Goal: Find contact information: Find contact information

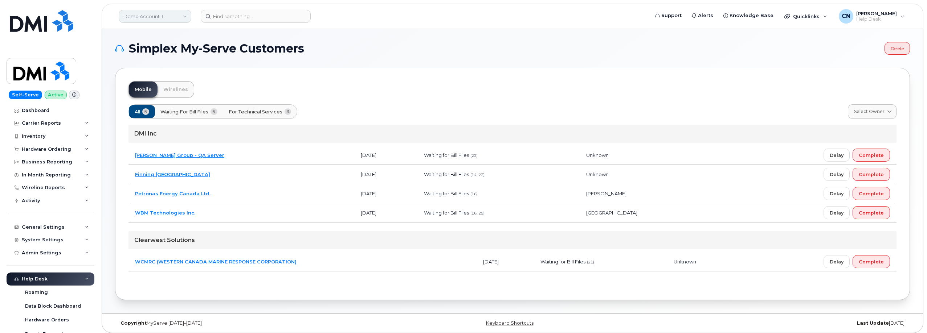
click at [151, 17] on link "Demo Account 1" at bounding box center [155, 16] width 73 height 13
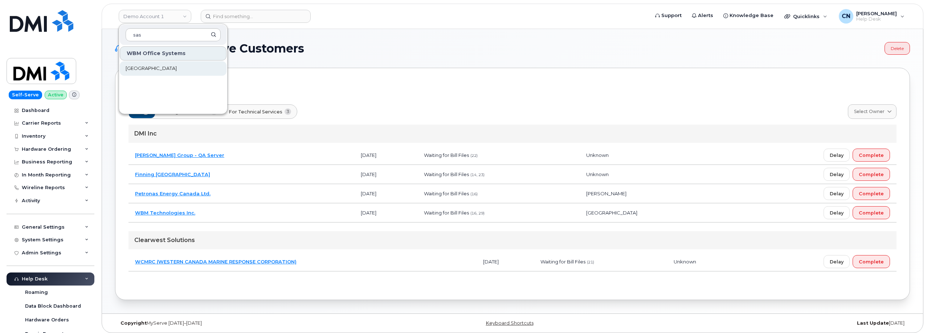
type input "sas"
click at [147, 68] on span "Saskatoon Health Region" at bounding box center [151, 68] width 51 height 7
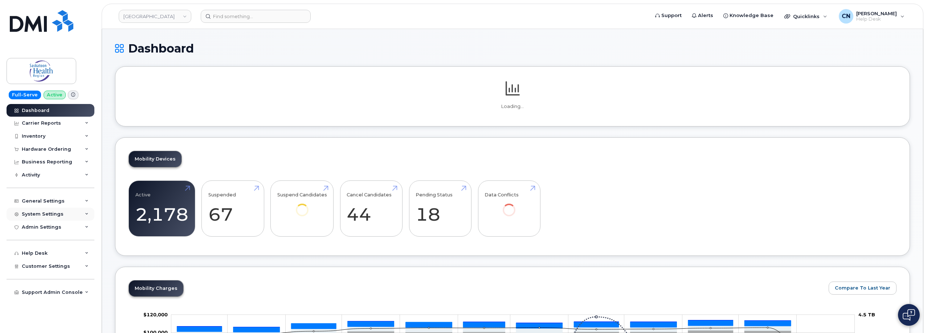
click at [45, 209] on div "System Settings" at bounding box center [51, 214] width 88 height 13
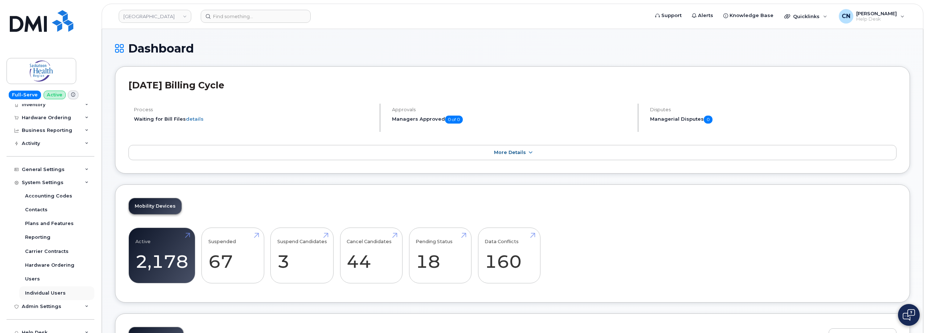
scroll to position [77, 0]
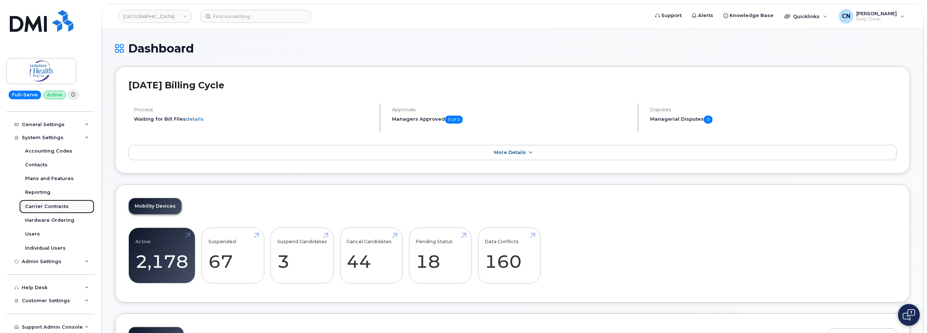
click at [50, 206] on div "Carrier Contracts" at bounding box center [47, 207] width 44 height 7
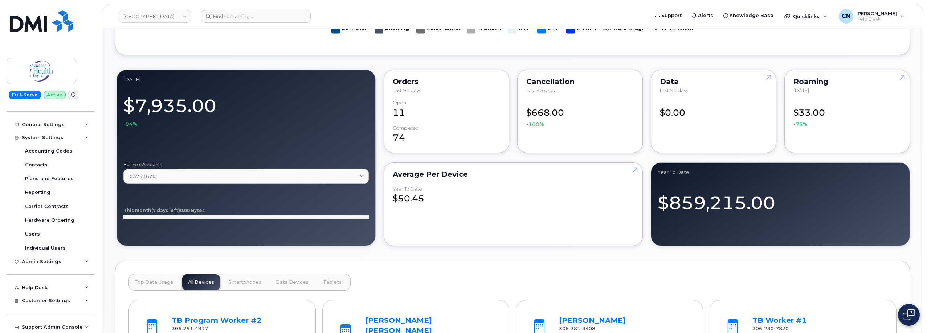
scroll to position [581, 0]
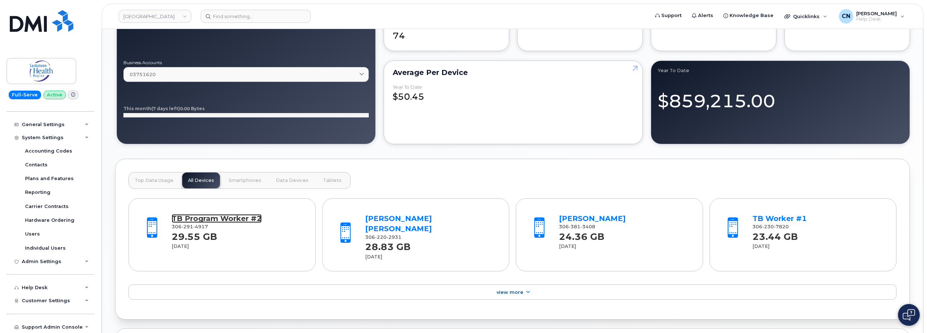
click at [209, 219] on link "TB Program Worker #2" at bounding box center [217, 218] width 90 height 9
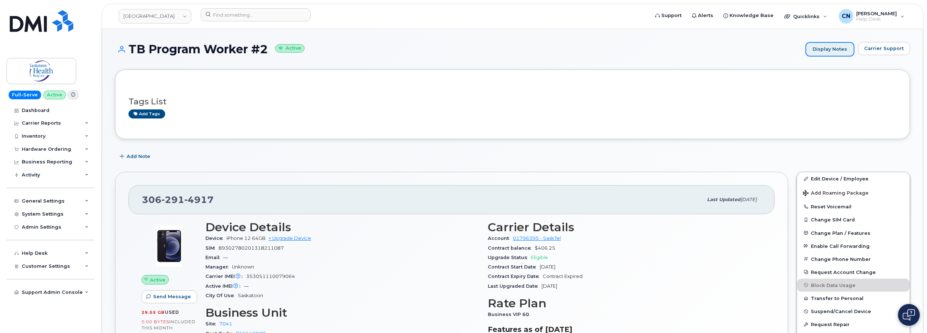
click at [839, 49] on link "Display Notes" at bounding box center [829, 49] width 49 height 15
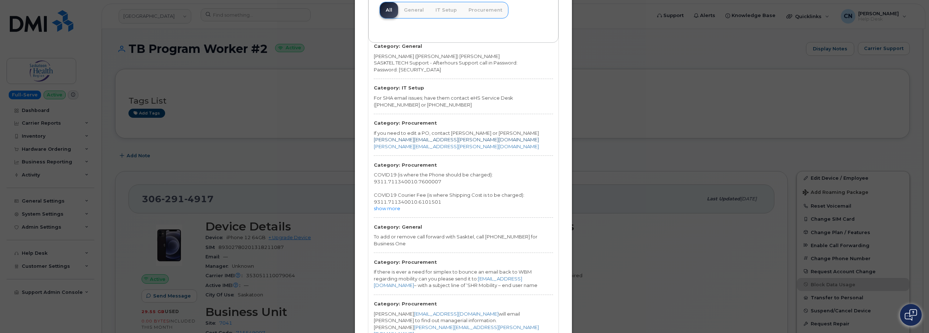
scroll to position [73, 0]
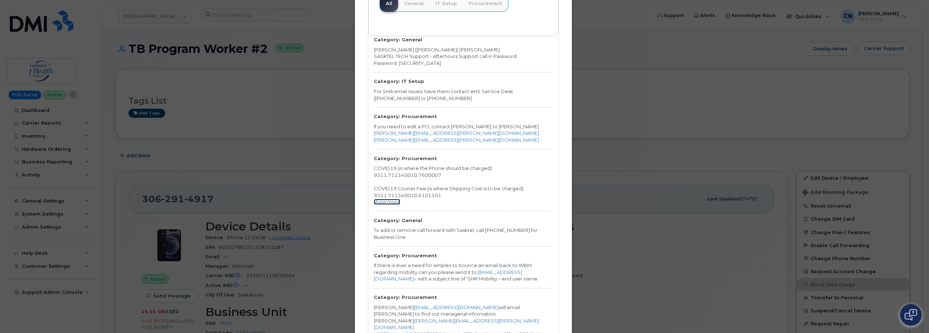
click at [388, 203] on link "show more" at bounding box center [387, 202] width 26 height 6
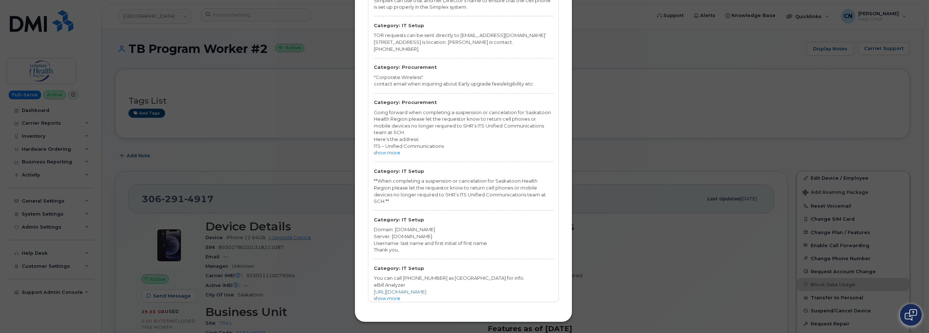
scroll to position [860, 0]
click at [386, 150] on link "show more" at bounding box center [387, 153] width 26 height 6
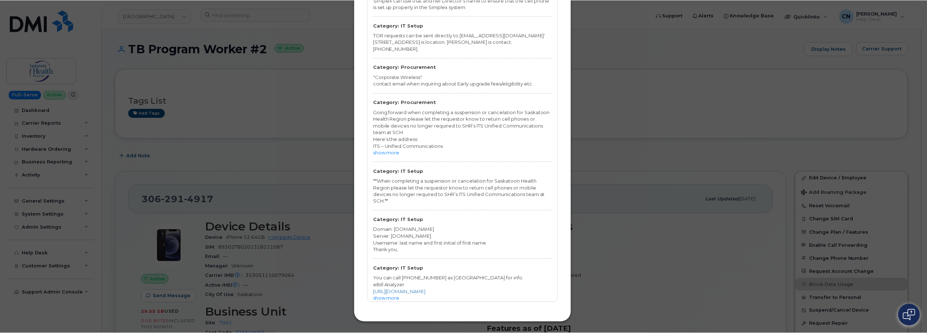
scroll to position [853, 0]
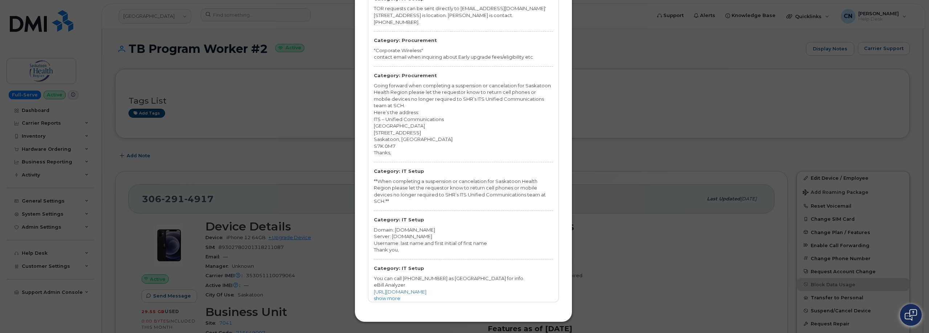
click at [615, 126] on div "× Notes All General IT Setup Procurement Category: General Connor (Khanh) Nguye…" at bounding box center [464, 166] width 929 height 333
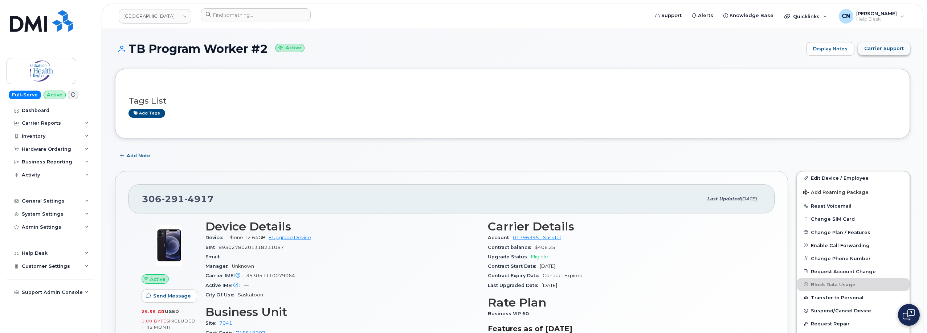
click at [886, 48] on span "Carrier Support" at bounding box center [884, 48] width 40 height 7
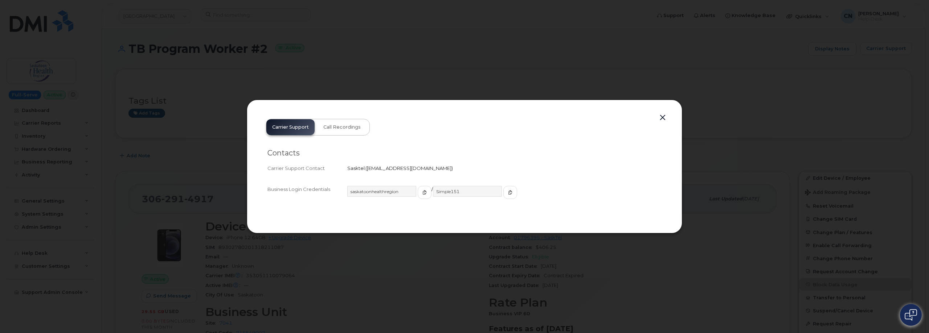
drag, startPoint x: 439, startPoint y: 169, endPoint x: 367, endPoint y: 173, distance: 71.6
click at [367, 173] on div "Carrier Support Contact Sasktel   business.wireless@sasktel.com" at bounding box center [464, 169] width 394 height 10
copy span "business.wireless@sasktel.com"
click at [193, 182] on div at bounding box center [464, 166] width 929 height 333
